Goal: Task Accomplishment & Management: Complete application form

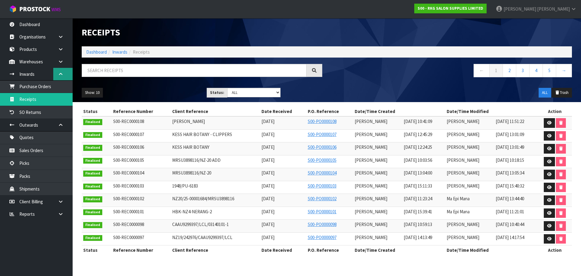
click at [64, 72] on link at bounding box center [62, 74] width 19 height 12
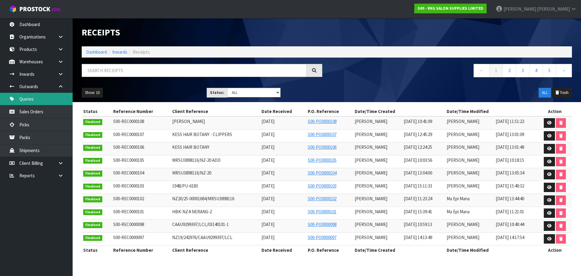
click at [26, 100] on link "Quotes" at bounding box center [36, 99] width 73 height 12
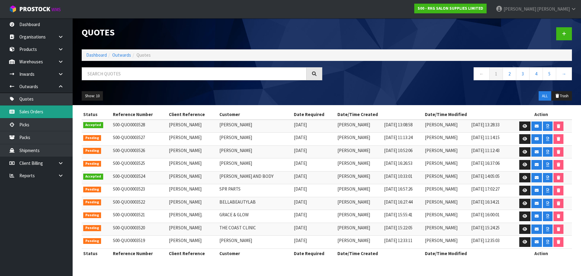
click at [30, 108] on link "Sales Orders" at bounding box center [36, 111] width 73 height 12
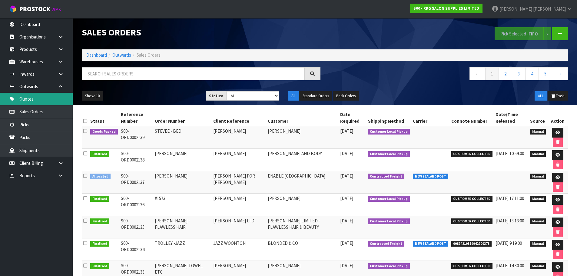
click at [32, 98] on link "Quotes" at bounding box center [36, 99] width 73 height 12
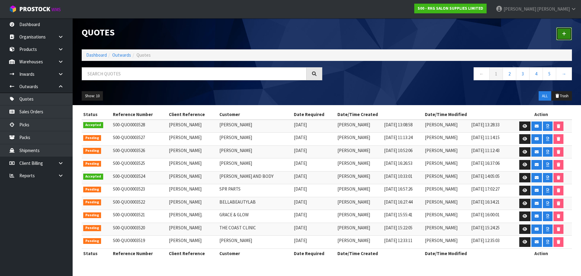
click at [566, 33] on icon at bounding box center [564, 33] width 4 height 5
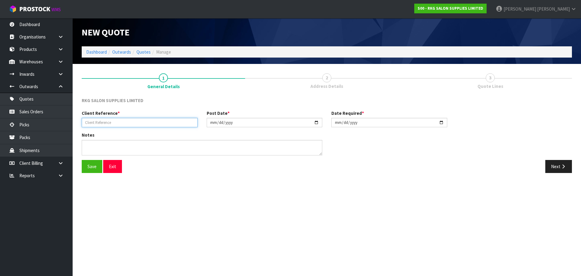
click at [115, 121] on input "text" at bounding box center [140, 122] width 116 height 9
click at [107, 123] on input "CHIGUSA" at bounding box center [140, 122] width 116 height 9
type input "CHIGUSA KUSAKA"
click at [90, 168] on button "Save" at bounding box center [92, 166] width 21 height 13
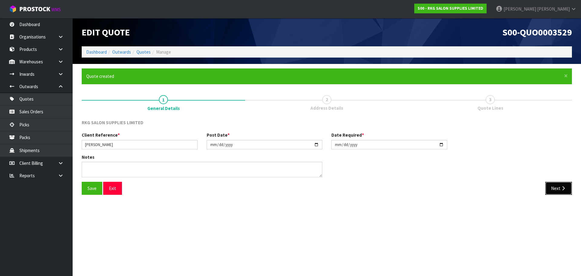
click at [555, 187] on button "Next" at bounding box center [558, 188] width 27 height 13
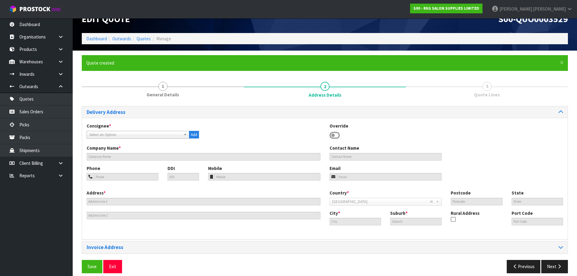
scroll to position [20, 0]
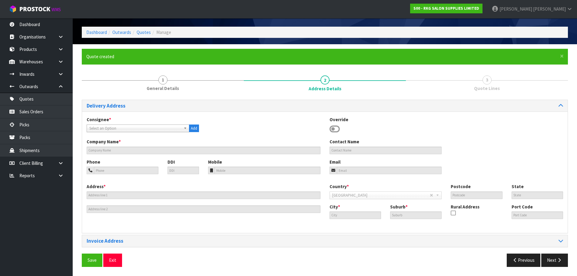
click at [334, 128] on icon at bounding box center [334, 128] width 10 height 9
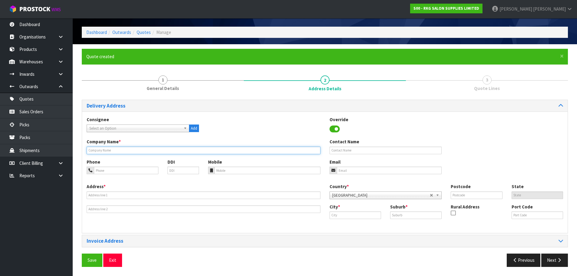
click at [153, 150] on input "text" at bounding box center [204, 151] width 234 height 8
type input "CHIGUSA KUSAKA"
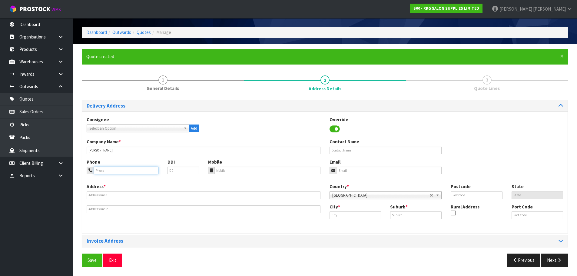
click at [130, 172] on input "tel" at bounding box center [126, 170] width 64 height 8
type input "021-106-4538"
drag, startPoint x: 358, startPoint y: 172, endPoint x: 175, endPoint y: 164, distance: 183.9
click at [358, 172] on input "email" at bounding box center [389, 170] width 105 height 8
type input "chigusakun28@gmail.com"
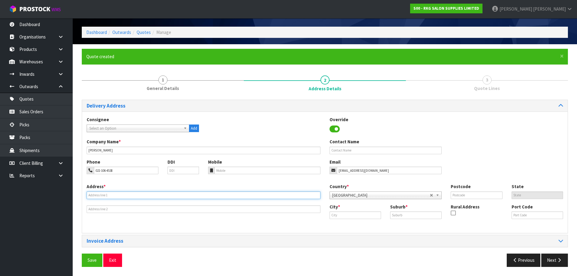
click at [104, 194] on input "text" at bounding box center [204, 195] width 234 height 8
click at [94, 196] on input "text" at bounding box center [204, 195] width 234 height 8
type input "4/174 CLARENCE ST"
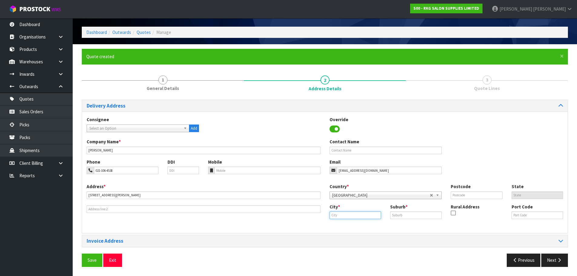
click at [350, 214] on input "text" at bounding box center [354, 215] width 51 height 8
click at [346, 223] on link "Chri stchurch" at bounding box center [354, 225] width 48 height 8
type input "Christchurch"
click at [398, 212] on input "text" at bounding box center [415, 215] width 51 height 8
type input "RICCARTON"
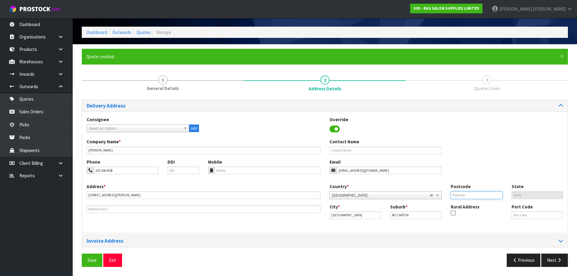
click at [454, 196] on input "text" at bounding box center [475, 195] width 51 height 8
type input "8011"
click at [480, 162] on div "Phone 021-106-4538 DDI Mobile Email chigusakun28@gmail.com" at bounding box center [324, 171] width 485 height 25
click at [89, 258] on button "Save" at bounding box center [92, 259] width 21 height 13
click at [552, 258] on button "Next" at bounding box center [554, 259] width 27 height 13
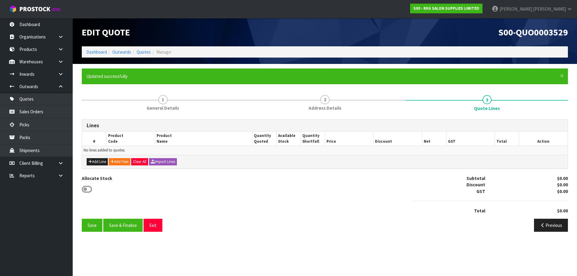
scroll to position [0, 0]
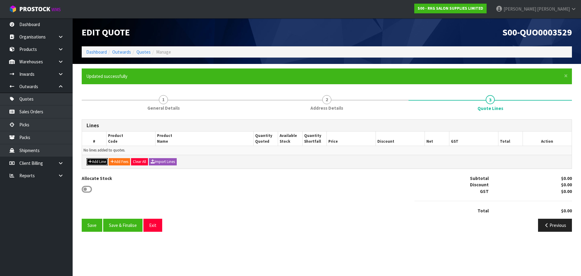
click at [99, 162] on button "Add Line" at bounding box center [97, 161] width 21 height 7
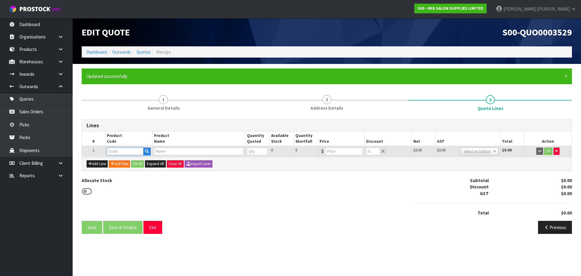
click at [117, 153] on input "text" at bounding box center [125, 151] width 36 height 8
type input "02061302"
type input "BATLOW RECLINING CHAIR - GREY"
type input "0"
type input "499"
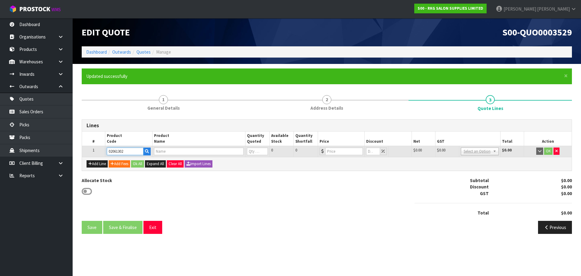
type input "0"
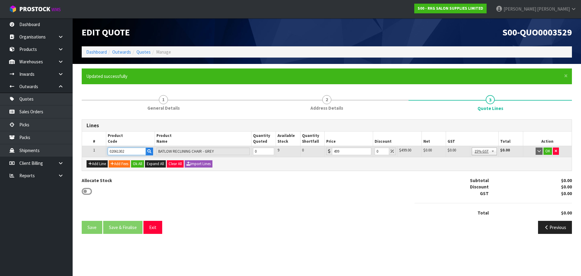
type input "02061302"
type input "1"
click at [270, 150] on input "1" at bounding box center [263, 151] width 21 height 8
click at [548, 152] on button "OK" at bounding box center [548, 150] width 8 height 7
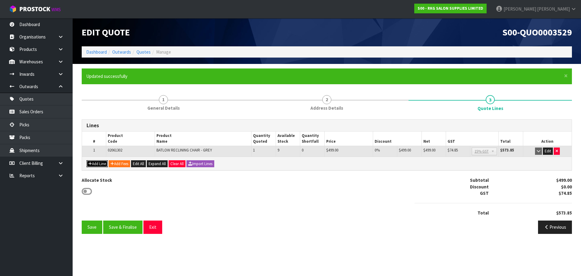
click at [100, 163] on button "Add Line" at bounding box center [97, 163] width 21 height 7
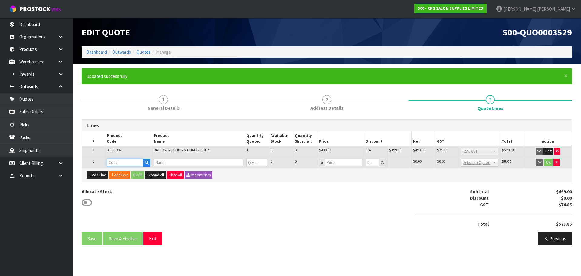
click at [115, 161] on input "text" at bounding box center [125, 163] width 36 height 8
type input "030401"
click at [125, 173] on strong "030401" at bounding box center [120, 173] width 15 height 6
type input "03040101-1"
type input "WANGARATTA SHAMPOO CHAIR - BLACK"
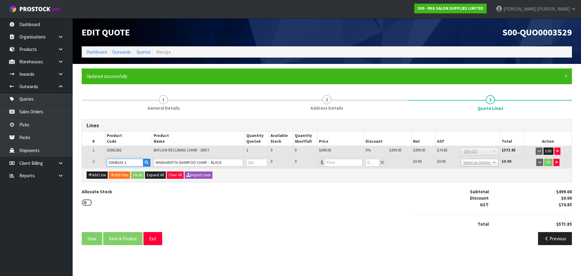
type input "0"
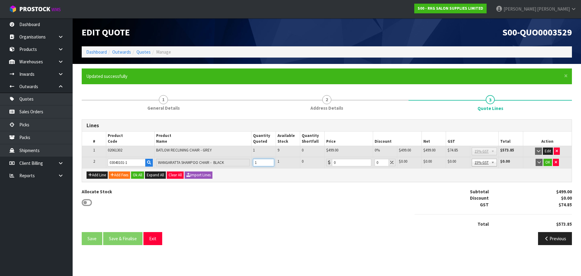
type input "1"
click at [270, 160] on input "1" at bounding box center [263, 163] width 21 height 8
drag, startPoint x: 336, startPoint y: 163, endPoint x: 328, endPoint y: 163, distance: 8.8
click at [328, 163] on div "0" at bounding box center [348, 163] width 45 height 8
type input "399"
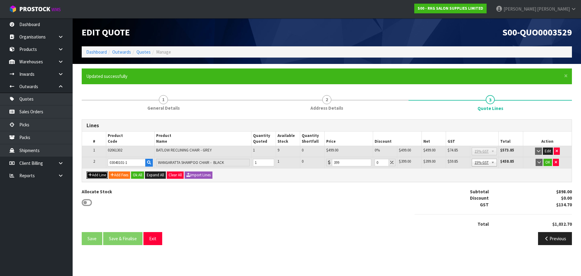
click at [100, 175] on button "Add Line" at bounding box center [97, 174] width 21 height 7
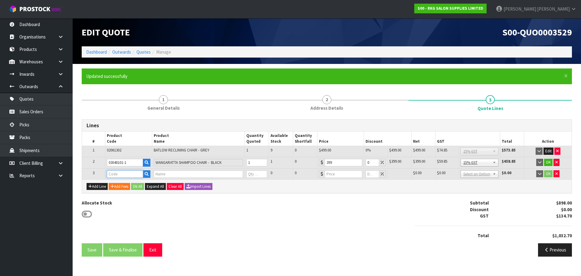
click at [114, 174] on input "text" at bounding box center [125, 174] width 36 height 8
type input "03200"
click at [121, 201] on strong "03200" at bounding box center [119, 201] width 12 height 6
type input "032001/03200001"
type input "SHEPPARTON PEDESTAL"
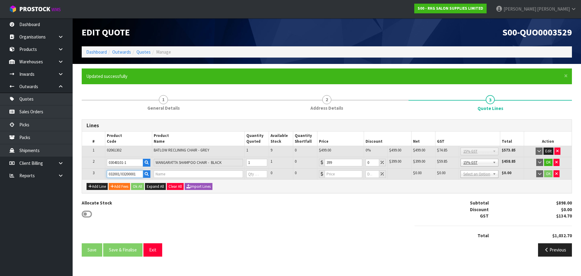
type input "0"
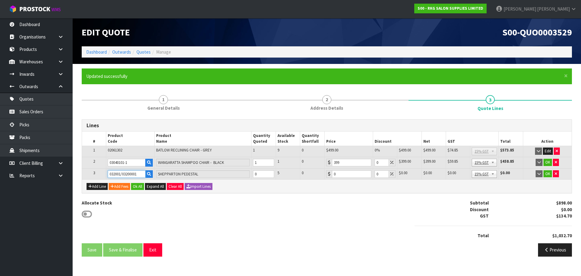
drag, startPoint x: 140, startPoint y: 175, endPoint x: 101, endPoint y: 179, distance: 38.9
click at [101, 179] on tr "3 032001/03200001 SHEPPARTON PEDESTAL 0 5 0 0 0 $0.00 $0.00 $0.00 $0.00 No GST …" at bounding box center [327, 173] width 490 height 11
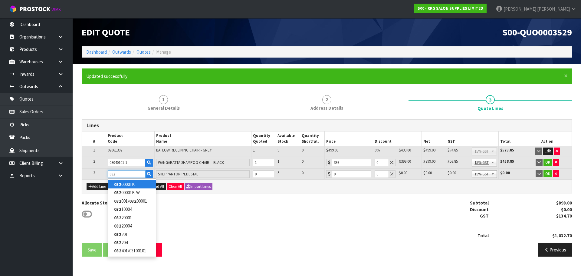
type input "032"
click at [127, 184] on link "032 00001K" at bounding box center [132, 184] width 48 height 8
type input "03200001K"
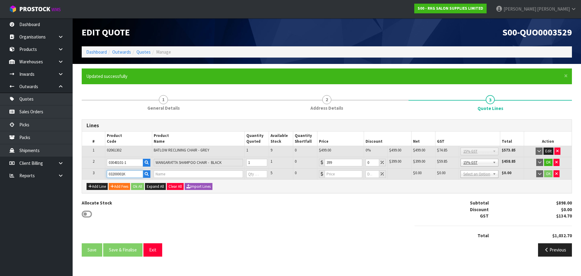
type input "SHEPPARTON SINGLE BASIN SUITE WITH BLACK BASIN"
type input "0"
type input "699"
type input "0"
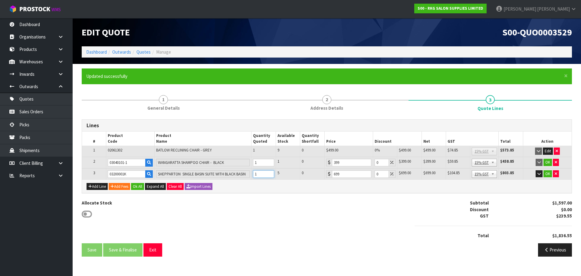
type input "1"
click at [269, 173] on input "1" at bounding box center [263, 174] width 21 height 8
click at [98, 187] on button "Add Line" at bounding box center [97, 186] width 21 height 7
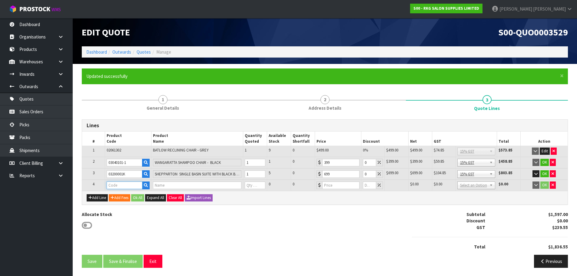
click at [120, 186] on input "text" at bounding box center [125, 185] width 36 height 8
type input "080501"
type input "DARWIN HAIR TROLLEY"
type input "0"
type input "209"
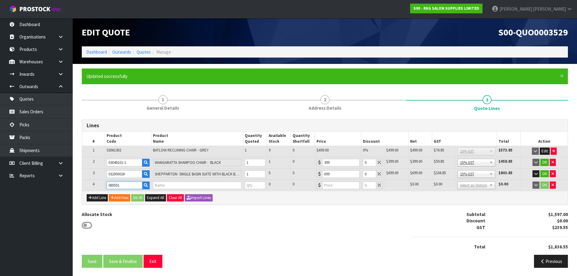
type input "0"
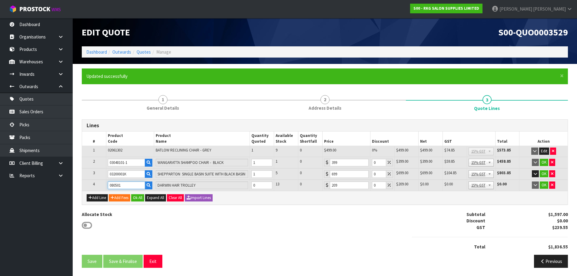
type input "080501"
type input "1"
click at [268, 184] on input "1" at bounding box center [261, 185] width 21 height 8
click at [543, 162] on button "OK" at bounding box center [543, 162] width 8 height 7
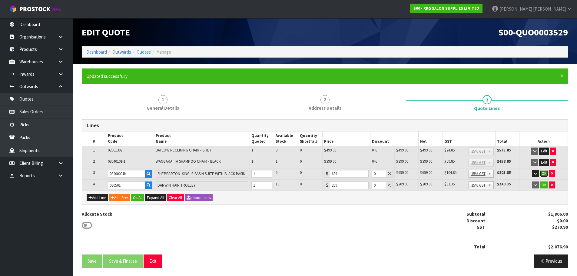
click at [543, 172] on button "OK" at bounding box center [543, 173] width 8 height 7
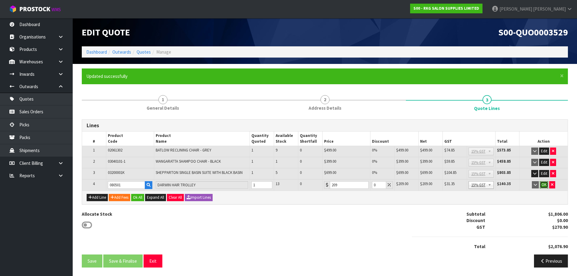
click at [543, 184] on button "OK" at bounding box center [543, 184] width 8 height 7
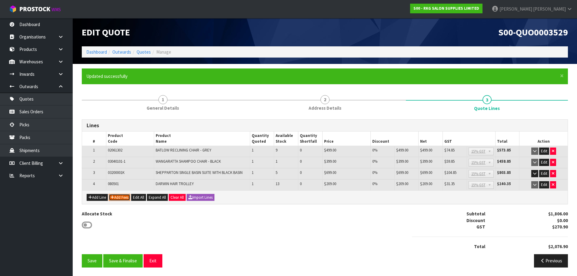
click at [117, 196] on button "Add Fees" at bounding box center [119, 197] width 21 height 7
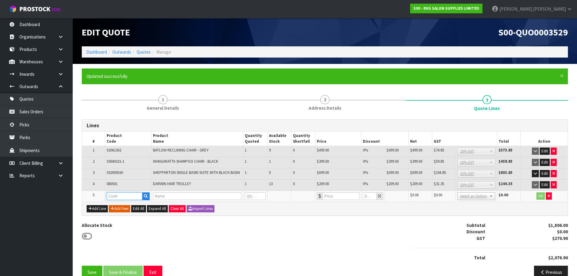
click at [117, 196] on input "text" at bounding box center [125, 196] width 36 height 8
type input "FRE"
click at [128, 208] on link "FRE IGHT" at bounding box center [131, 206] width 48 height 8
type input "FREIGHT"
type input "FREIGHT FEE"
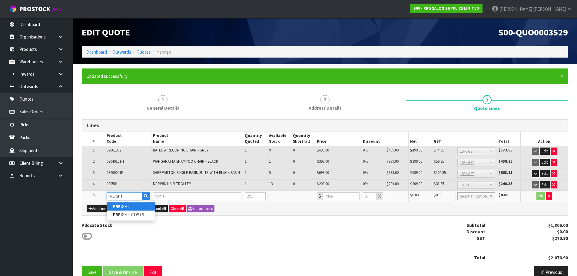
type input "1"
type input "0"
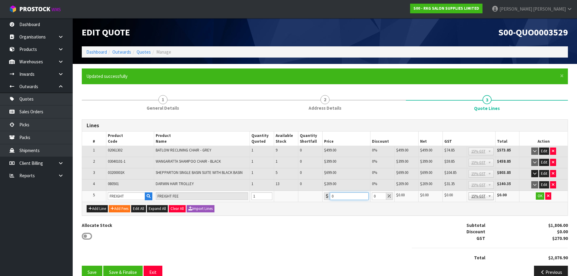
drag, startPoint x: 337, startPoint y: 195, endPoint x: 324, endPoint y: 198, distance: 13.3
click at [324, 198] on div "0" at bounding box center [346, 196] width 44 height 8
type input "542.50"
click at [539, 196] on button "OK" at bounding box center [539, 195] width 8 height 7
click at [542, 174] on button "Edit" at bounding box center [544, 173] width 10 height 7
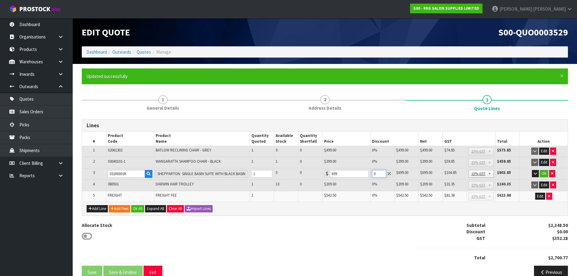
drag, startPoint x: 378, startPoint y: 175, endPoint x: 370, endPoint y: 175, distance: 8.2
click at [370, 175] on td "0" at bounding box center [382, 174] width 24 height 12
type input "5"
click at [544, 173] on button "OK" at bounding box center [543, 173] width 8 height 7
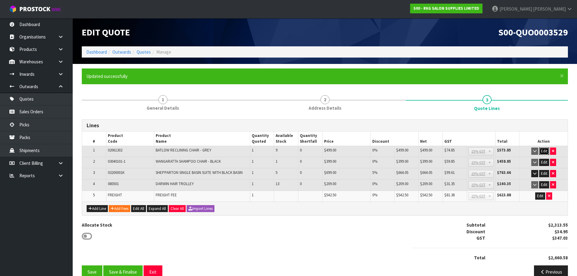
click at [544, 152] on button "Edit" at bounding box center [544, 150] width 10 height 7
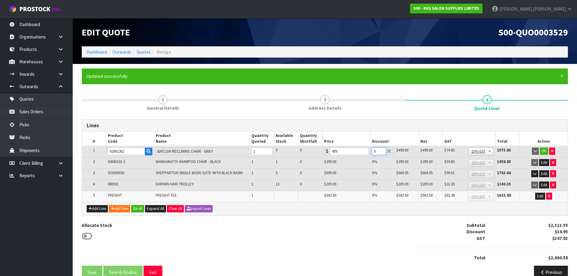
drag, startPoint x: 377, startPoint y: 151, endPoint x: 367, endPoint y: 151, distance: 9.4
click at [367, 151] on tr "1 02061302 BATLOW RECLINING CHAIR - GREY 1 9 0 499 0 $499.00 $0.00 $499.00 $74.…" at bounding box center [324, 151] width 485 height 11
type input "5"
click at [542, 184] on button "Edit" at bounding box center [544, 184] width 10 height 7
drag, startPoint x: 377, startPoint y: 186, endPoint x: 373, endPoint y: 186, distance: 4.5
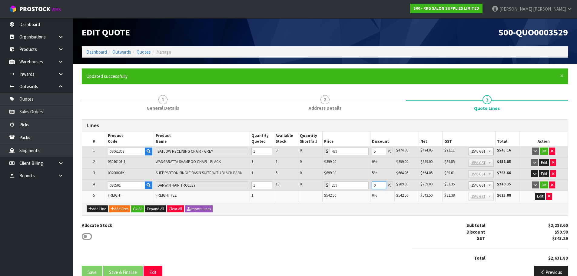
click at [373, 186] on input "0" at bounding box center [379, 185] width 14 height 8
type input "5"
click at [546, 150] on button "OK" at bounding box center [543, 150] width 8 height 7
click at [543, 185] on button "OK" at bounding box center [543, 184] width 8 height 7
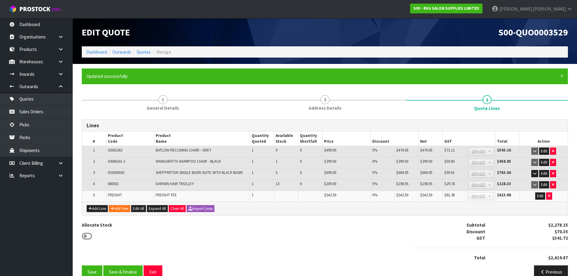
scroll to position [12, 0]
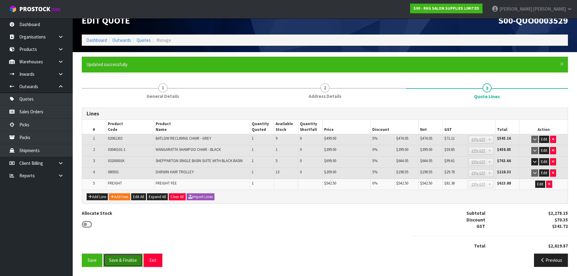
click at [128, 260] on button "Save & Finalise" at bounding box center [122, 259] width 39 height 13
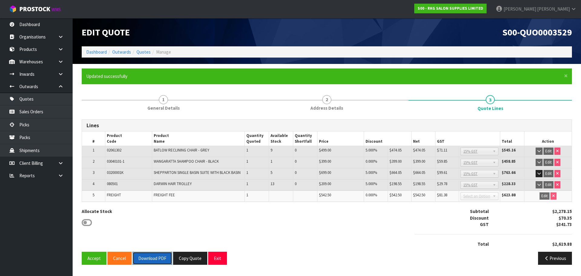
click at [152, 260] on button "Download PDF" at bounding box center [153, 258] width 40 height 13
click at [188, 255] on button "Copy Quote" at bounding box center [190, 258] width 34 height 13
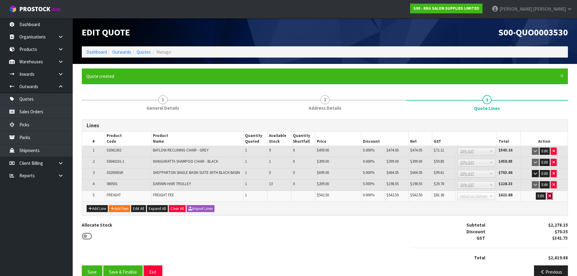
click at [549, 195] on icon "button" at bounding box center [549, 196] width 2 height 4
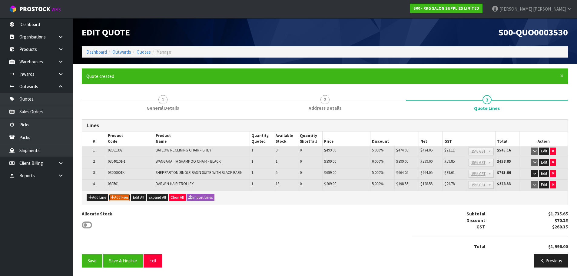
click at [123, 196] on button "Add Fees" at bounding box center [119, 197] width 21 height 7
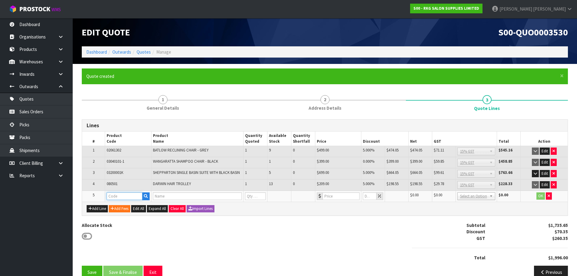
click at [123, 196] on input "text" at bounding box center [125, 196] width 36 height 8
type input "FRE"
click at [125, 205] on link "FRE IGHT" at bounding box center [131, 206] width 48 height 8
type input "FREIGHT"
type input "FREIGHT FEE"
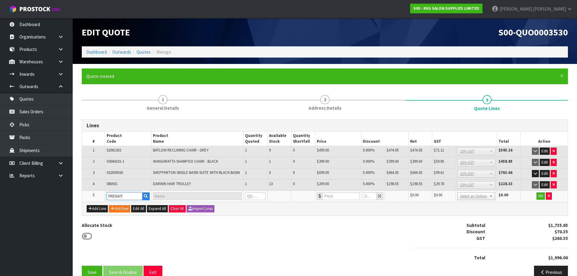
type input "1"
type input "0"
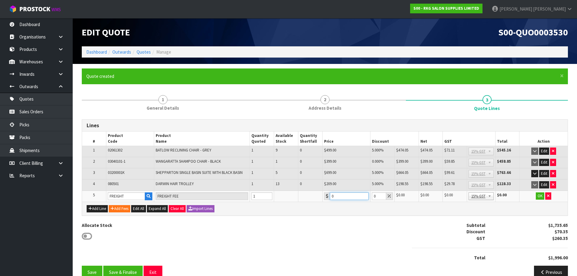
drag, startPoint x: 345, startPoint y: 198, endPoint x: 322, endPoint y: 199, distance: 22.4
click at [322, 199] on td "0" at bounding box center [346, 195] width 48 height 11
type input "356.50"
click at [540, 196] on button "OK" at bounding box center [539, 195] width 8 height 7
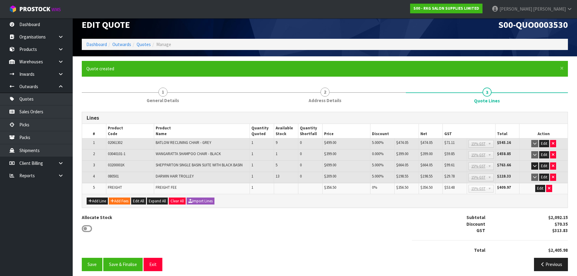
scroll to position [12, 0]
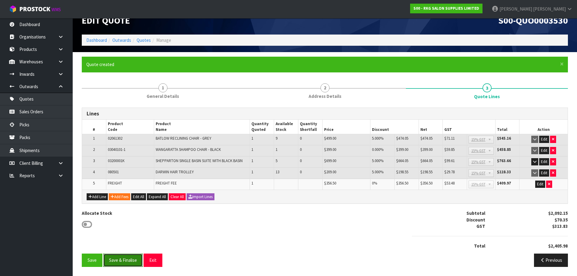
click at [131, 257] on button "Save & Finalise" at bounding box center [122, 259] width 39 height 13
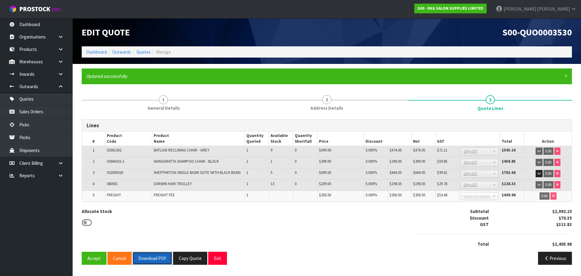
click at [156, 258] on button "Download PDF" at bounding box center [153, 258] width 40 height 13
click at [216, 256] on button "Exit" at bounding box center [217, 258] width 19 height 13
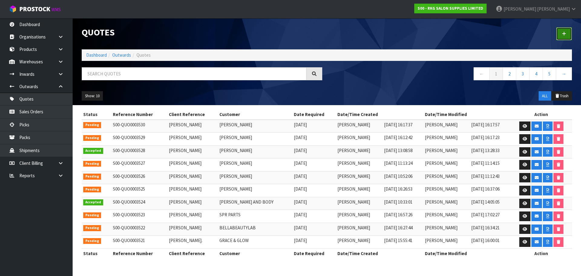
click at [565, 31] on icon at bounding box center [564, 33] width 4 height 5
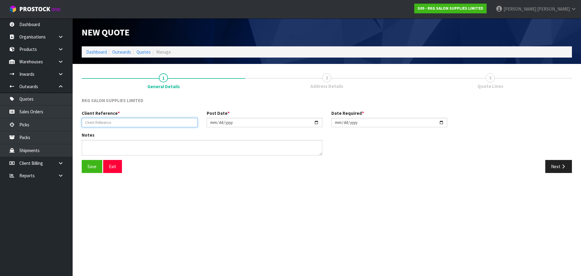
click at [103, 121] on input "text" at bounding box center [140, 122] width 116 height 9
type input "STACEY RICHARDS"
click at [88, 165] on button "Save" at bounding box center [92, 166] width 21 height 13
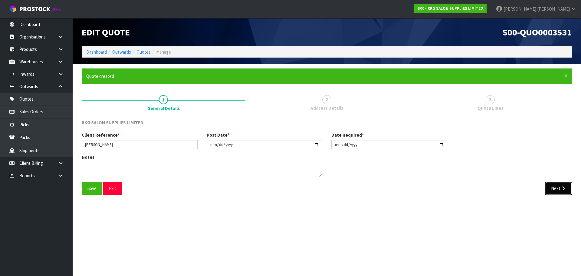
click at [551, 186] on button "Next" at bounding box center [558, 188] width 27 height 13
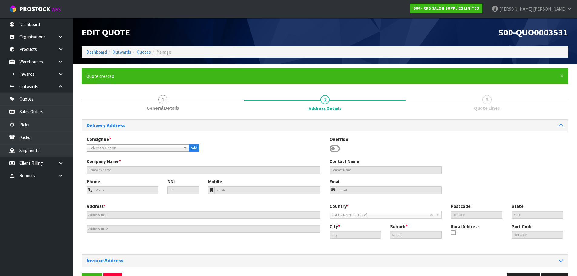
click at [337, 147] on icon at bounding box center [334, 148] width 10 height 9
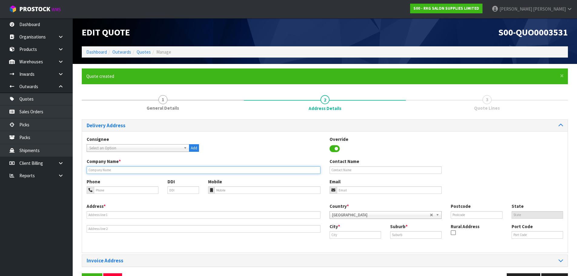
click at [194, 167] on input "text" at bounding box center [204, 170] width 234 height 8
type input "BROWS & BEAUTE BOUTIQUE"
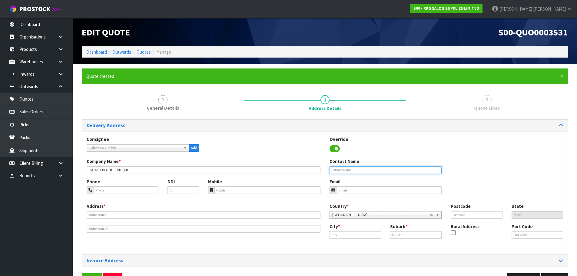
click at [364, 170] on input "text" at bounding box center [385, 170] width 112 height 8
type input "STACEY RICHARDS"
click at [138, 189] on input "tel" at bounding box center [126, 190] width 64 height 8
type input "021-024-41387"
click at [347, 191] on input "email" at bounding box center [389, 190] width 105 height 8
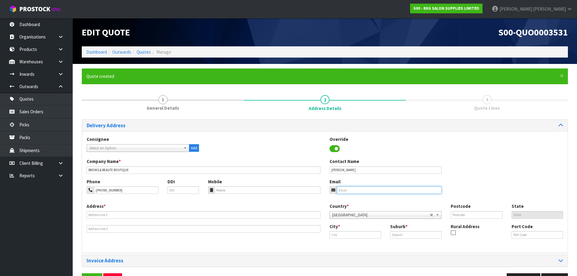
click at [352, 188] on input "email" at bounding box center [389, 190] width 105 height 8
paste input "Miss.stacie.richards@gmail.com"
type input "Miss.stacie.richards@gmail.com"
click at [122, 210] on div "Address *" at bounding box center [203, 218] width 243 height 30
click at [120, 214] on input "text" at bounding box center [204, 215] width 234 height 8
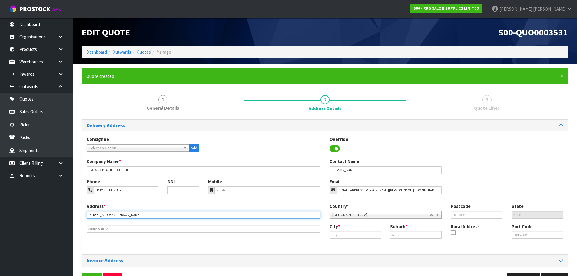
type input "141 PENNY ROAD"
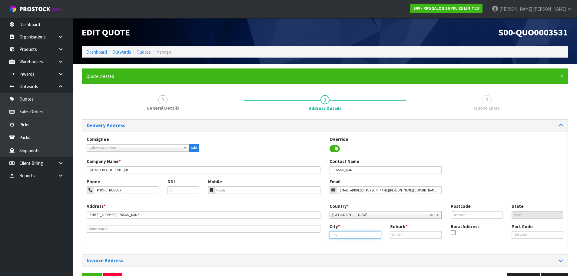
click at [357, 235] on input "text" at bounding box center [354, 235] width 51 height 8
type input "p"
type input "Pirongia"
click at [407, 235] on input "text" at bounding box center [415, 235] width 51 height 8
type input "PIRONGIA"
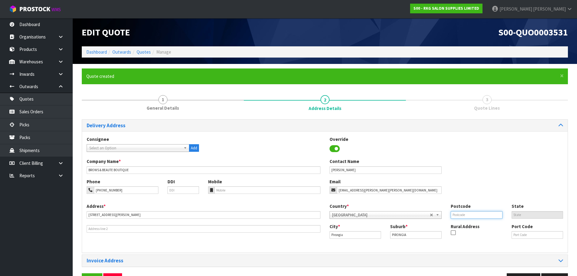
click at [462, 214] on input "text" at bounding box center [475, 215] width 51 height 8
type input "3876"
click at [454, 232] on icon at bounding box center [452, 232] width 5 height 0
click at [0, 0] on input "checkbox" at bounding box center [0, 0] width 0 height 0
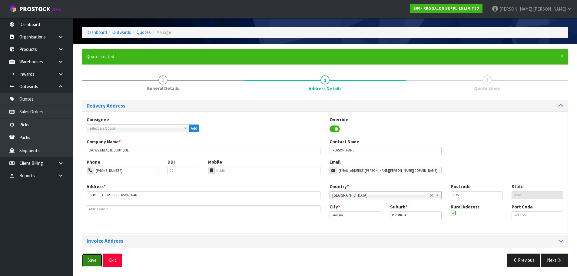
click at [96, 259] on button "Save" at bounding box center [92, 259] width 21 height 13
click at [551, 258] on button "Next" at bounding box center [554, 259] width 27 height 13
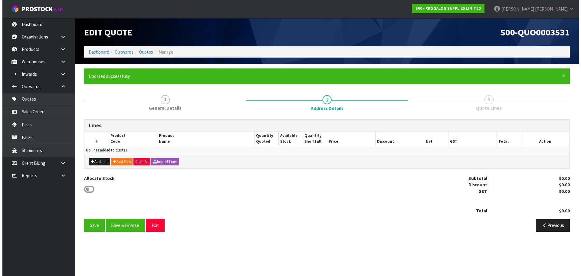
scroll to position [0, 0]
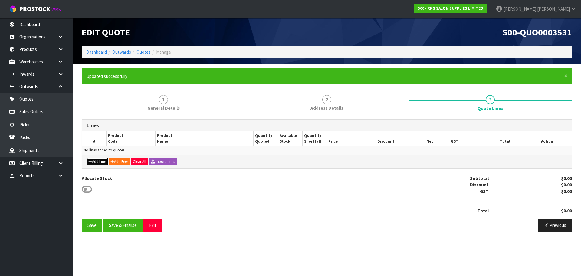
click at [97, 162] on button "Add Line" at bounding box center [97, 161] width 21 height 7
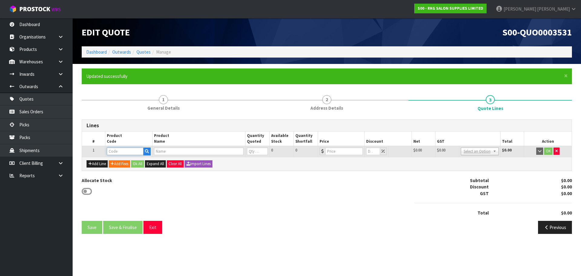
click at [118, 153] on input "text" at bounding box center [125, 151] width 36 height 8
type input "090504"
click at [129, 161] on link "090504 10" at bounding box center [131, 161] width 48 height 8
type input "09050410"
type input "NAPIER MASSAGE TREATMENT BED - WHITE"
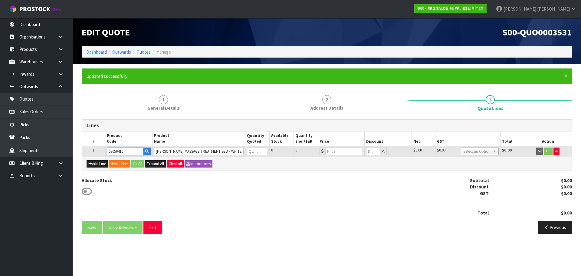
type input "0"
type input "449"
type input "0"
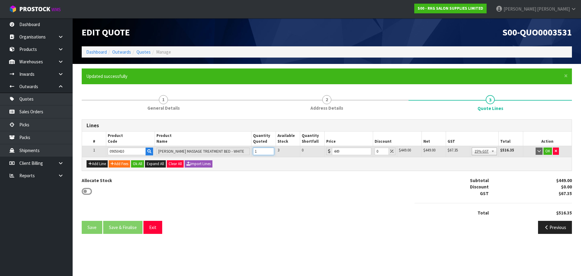
type input "1"
click at [270, 149] on input "1" at bounding box center [263, 151] width 21 height 8
drag, startPoint x: 378, startPoint y: 151, endPoint x: 373, endPoint y: 152, distance: 5.5
click at [373, 152] on td "0" at bounding box center [385, 151] width 24 height 11
type input "5"
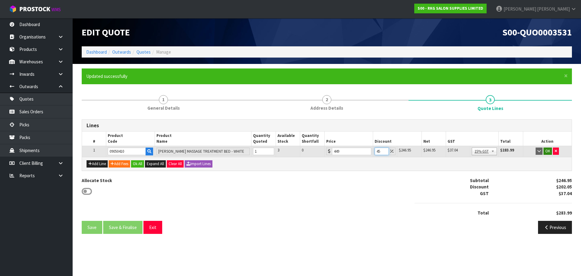
type input "45"
click at [547, 152] on button "OK" at bounding box center [548, 150] width 8 height 7
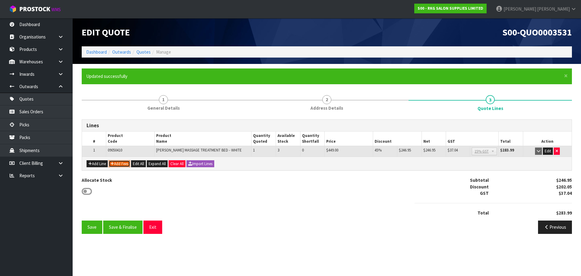
click at [124, 164] on button "Add Fees" at bounding box center [119, 163] width 21 height 7
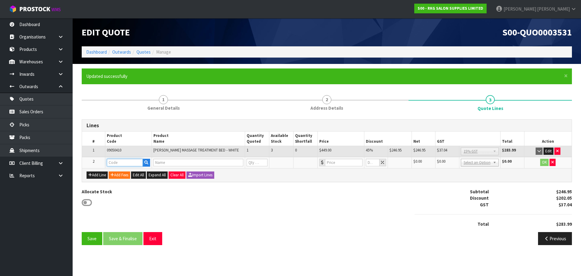
click at [121, 164] on input "text" at bounding box center [125, 163] width 36 height 8
type input "FRE"
click at [121, 173] on link "FRE IGHT" at bounding box center [131, 173] width 48 height 8
type input "FREIGHT"
type input "FREIGHT FEE"
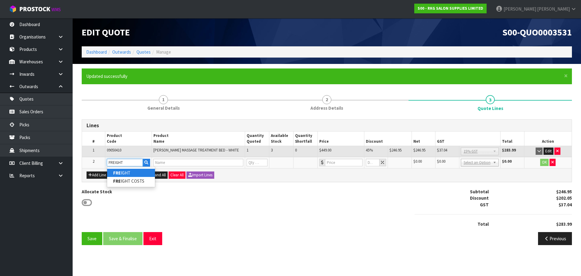
type input "1"
type input "0"
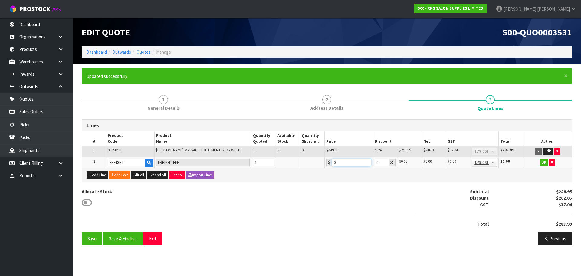
drag, startPoint x: 338, startPoint y: 162, endPoint x: 330, endPoint y: 164, distance: 8.3
click at [330, 164] on div "0" at bounding box center [348, 163] width 45 height 8
type input "242"
click at [543, 161] on button "OK" at bounding box center [544, 162] width 8 height 7
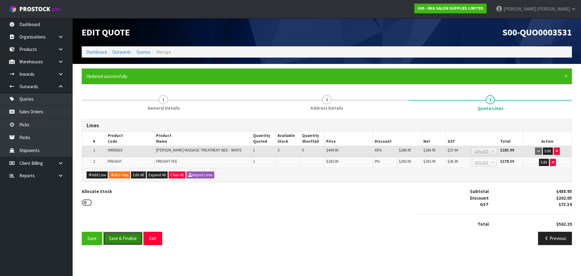
click at [126, 238] on button "Save & Finalise" at bounding box center [122, 238] width 39 height 13
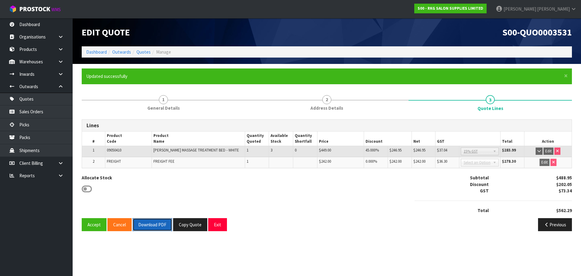
click at [143, 224] on button "Download PDF" at bounding box center [153, 224] width 40 height 13
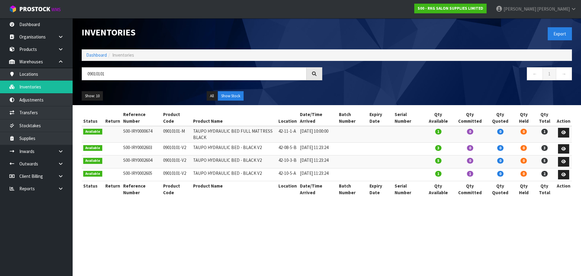
click at [82, 75] on input "09010101" at bounding box center [194, 73] width 225 height 13
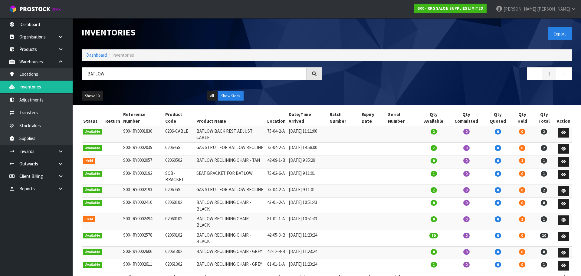
drag, startPoint x: 104, startPoint y: 75, endPoint x: 81, endPoint y: 76, distance: 22.4
click at [81, 76] on div "BATLOW" at bounding box center [202, 76] width 250 height 18
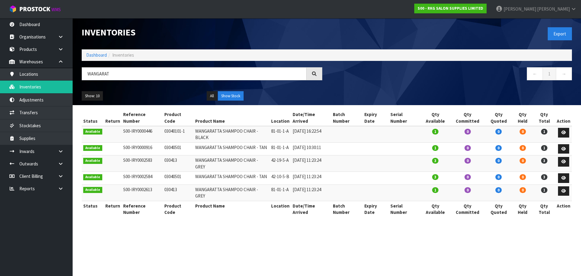
drag, startPoint x: 123, startPoint y: 71, endPoint x: 90, endPoint y: 72, distance: 33.0
click at [90, 72] on input "WANGARAT" at bounding box center [194, 73] width 225 height 13
type input "W"
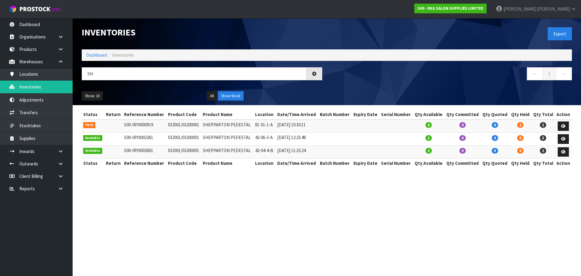
type input "S"
type input "DARWIN"
